Goal: Task Accomplishment & Management: Use online tool/utility

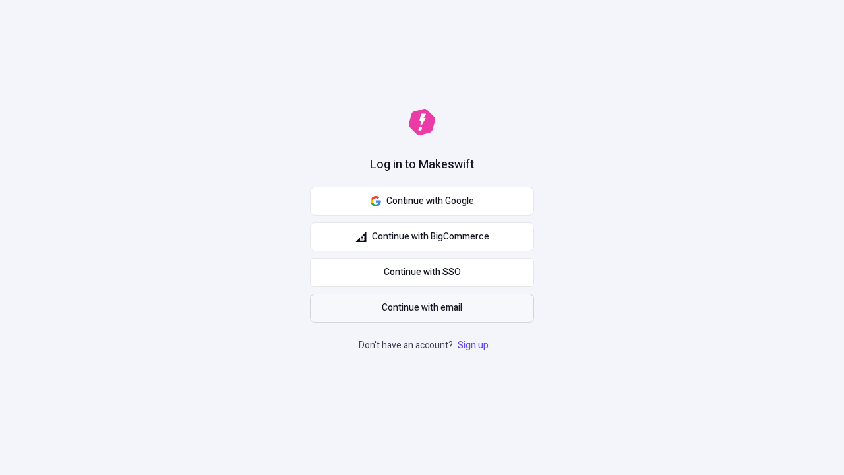
click at [422, 308] on span "Continue with email" at bounding box center [422, 308] width 80 height 14
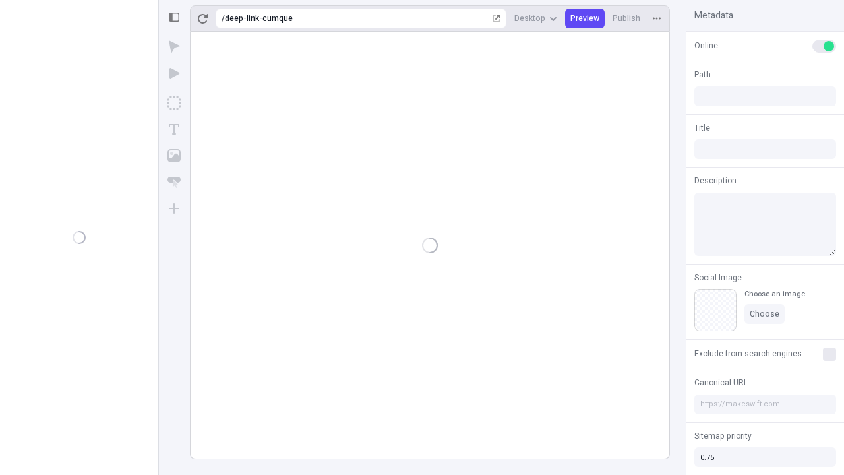
type input "/deep-link-cumque"
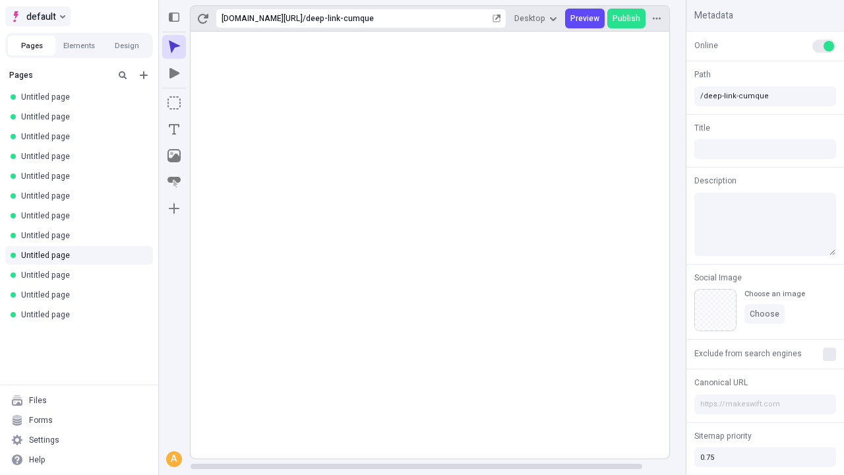
click at [37, 16] on span "default" at bounding box center [41, 17] width 30 height 16
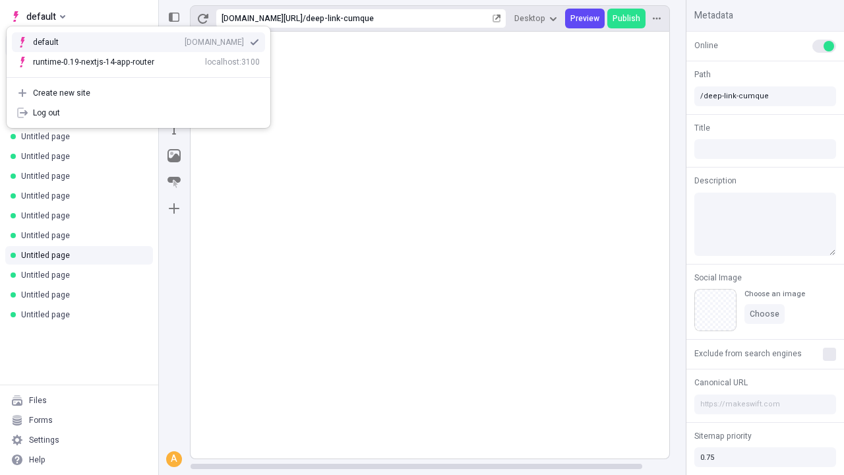
click at [144, 75] on icon "Add new" at bounding box center [144, 75] width 8 height 8
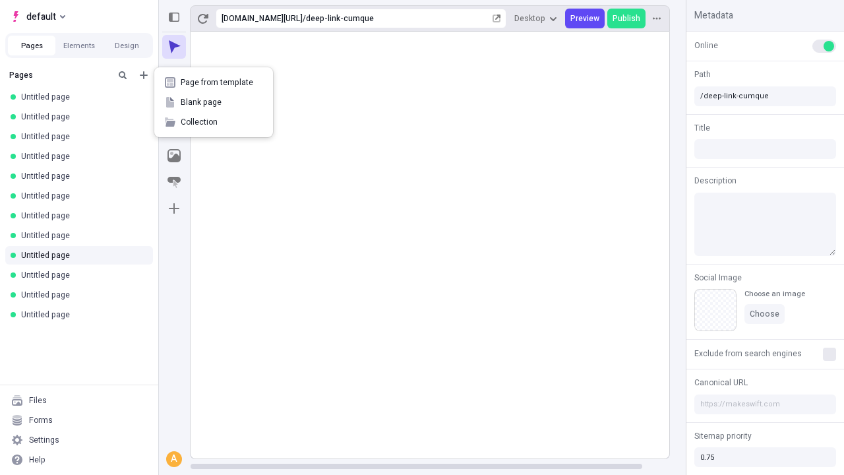
click at [214, 102] on span "Blank page" at bounding box center [222, 102] width 82 height 11
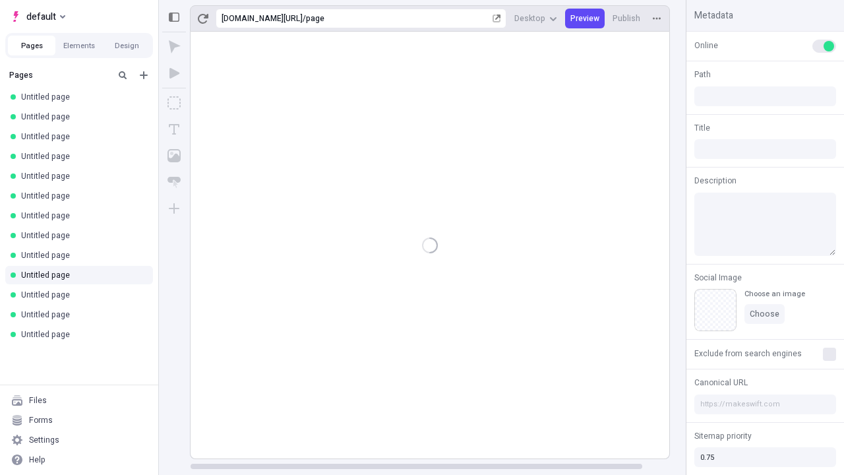
type input "/page"
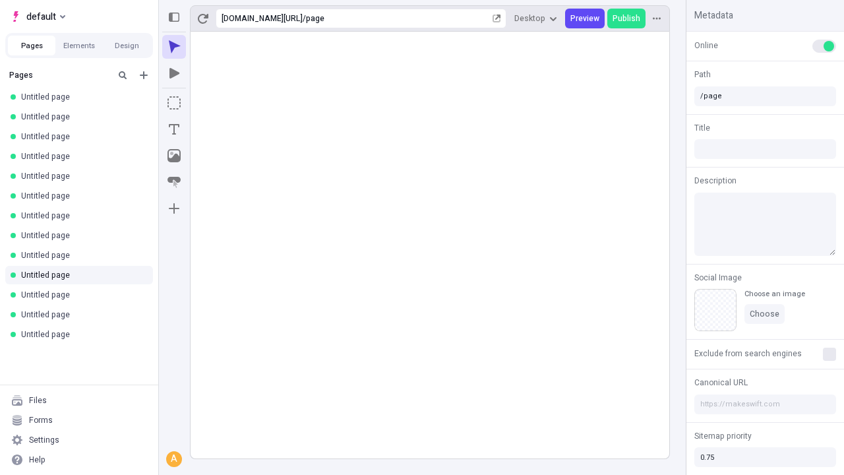
click at [174, 103] on icon "Box" at bounding box center [173, 102] width 13 height 13
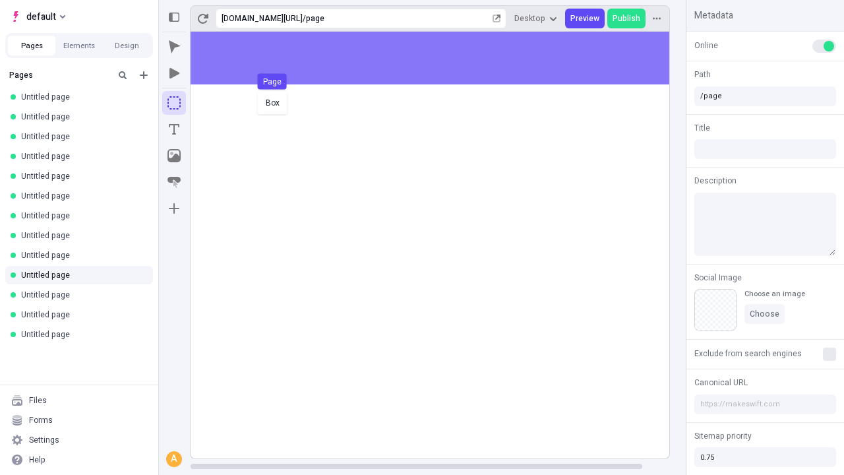
click at [443, 58] on div "Box Page" at bounding box center [422, 237] width 844 height 475
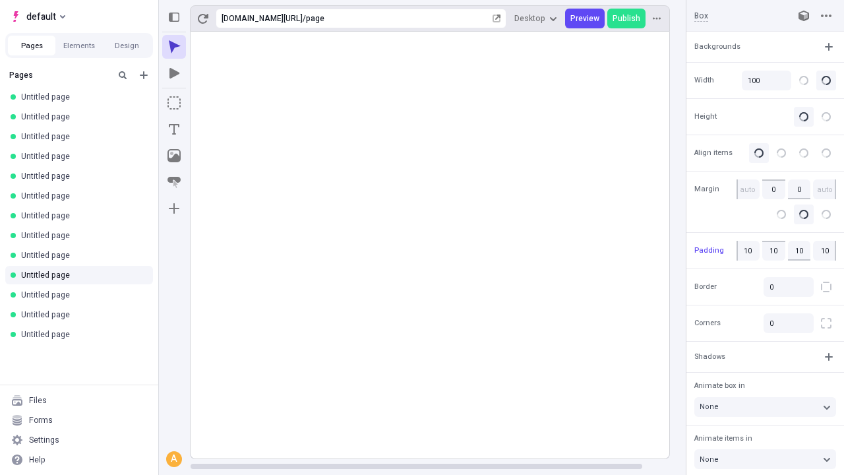
click at [174, 156] on icon "Image" at bounding box center [173, 155] width 13 height 13
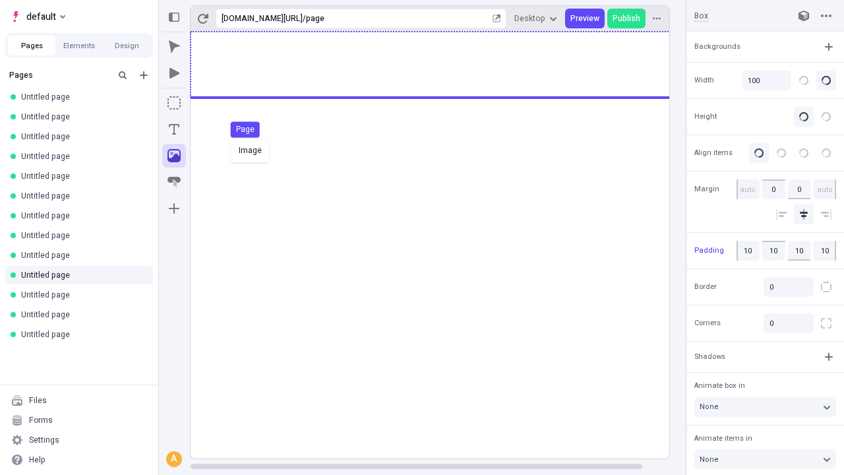
click at [443, 65] on div "Image Page" at bounding box center [422, 237] width 844 height 475
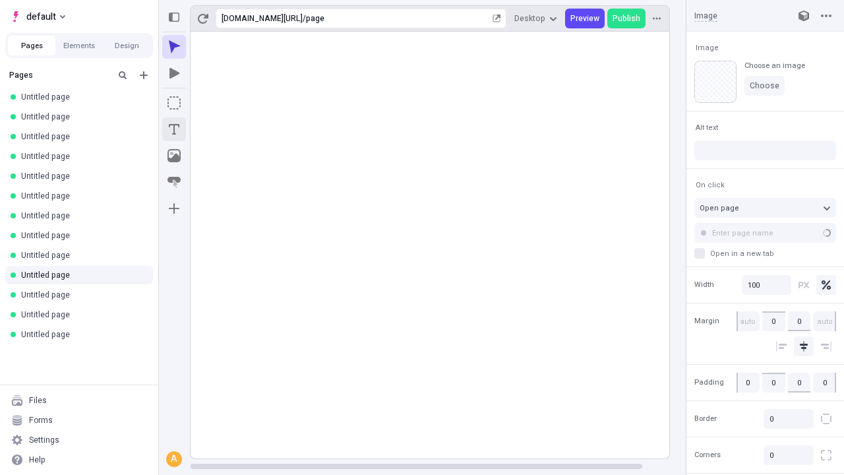
click at [174, 129] on icon "Text" at bounding box center [174, 129] width 11 height 11
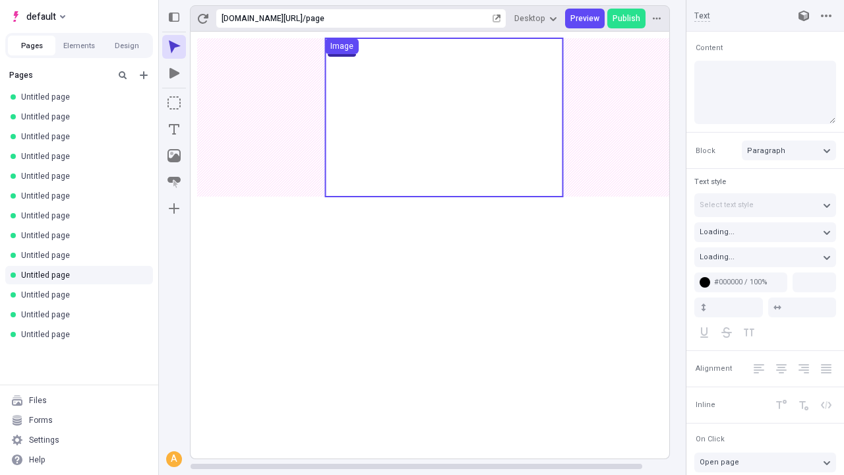
type input "18"
type input "1.5"
type textarea "Seamlessly innovate real-time catalysts for change, then progressively visualiz…"
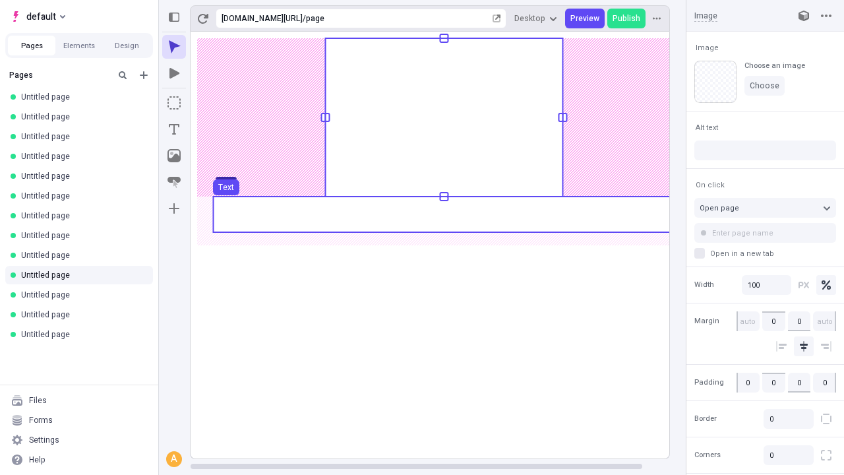
click at [443, 214] on use at bounding box center [443, 214] width 461 height 36
click at [443, 214] on rect at bounding box center [443, 245] width 507 height 426
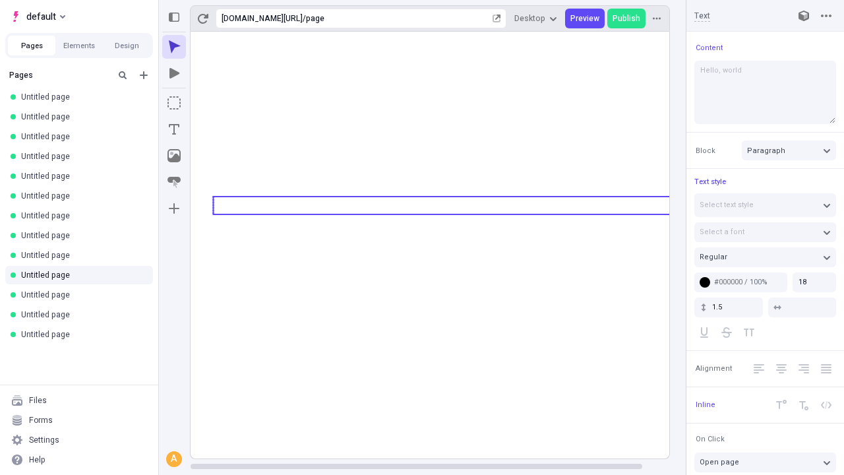
type textarea "Hello, world!"
click at [174, 156] on icon "Image" at bounding box center [173, 155] width 13 height 13
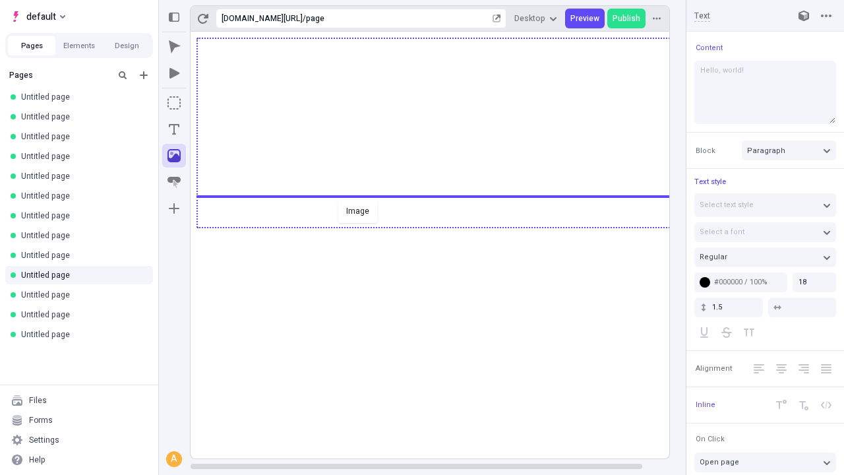
click at [443, 226] on div "Image" at bounding box center [422, 237] width 844 height 475
